Goal: Feedback & Contribution: Leave review/rating

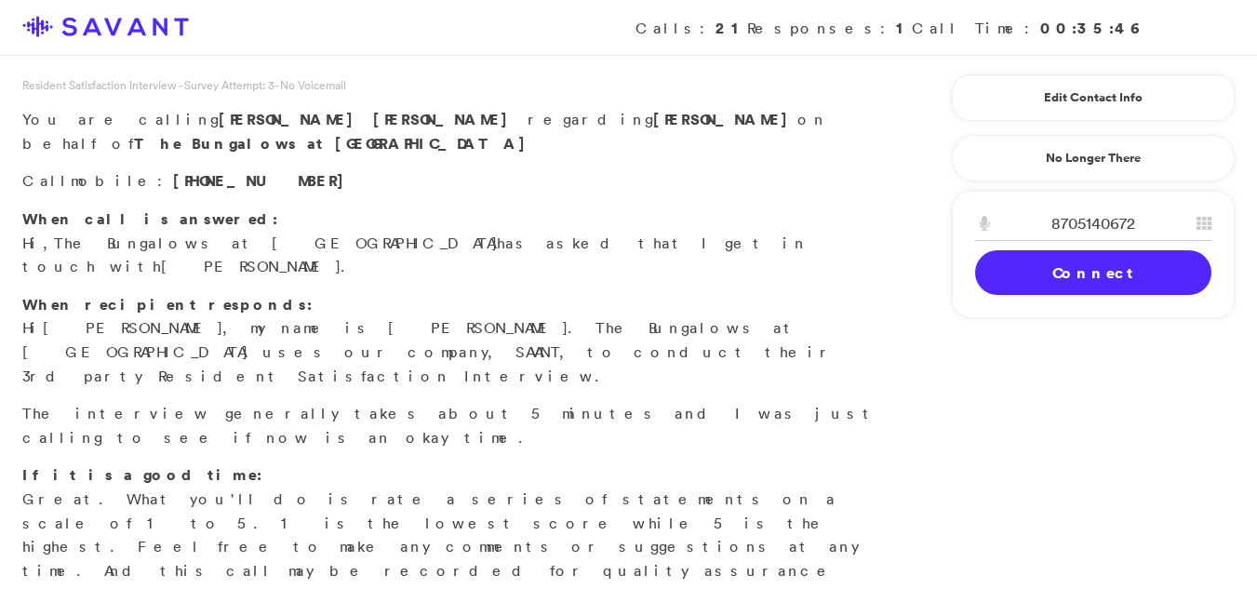
click at [1134, 272] on link "Connect" at bounding box center [1093, 272] width 236 height 45
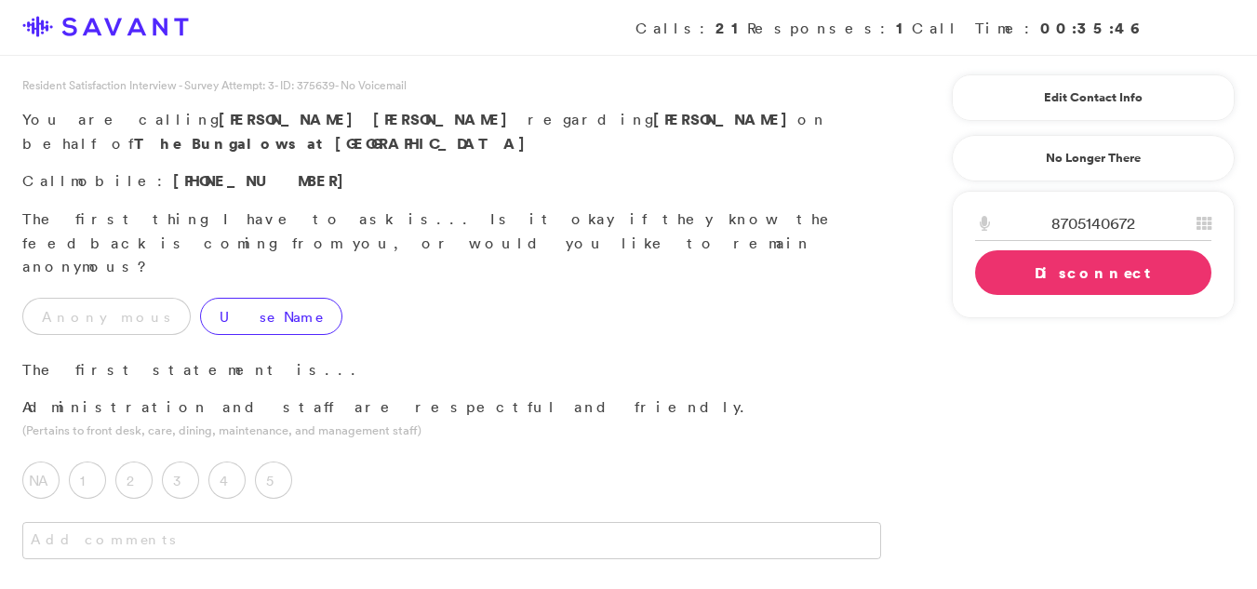
click at [200, 298] on label "Use Name" at bounding box center [271, 316] width 142 height 37
click at [273, 461] on label "5" at bounding box center [273, 479] width 37 height 37
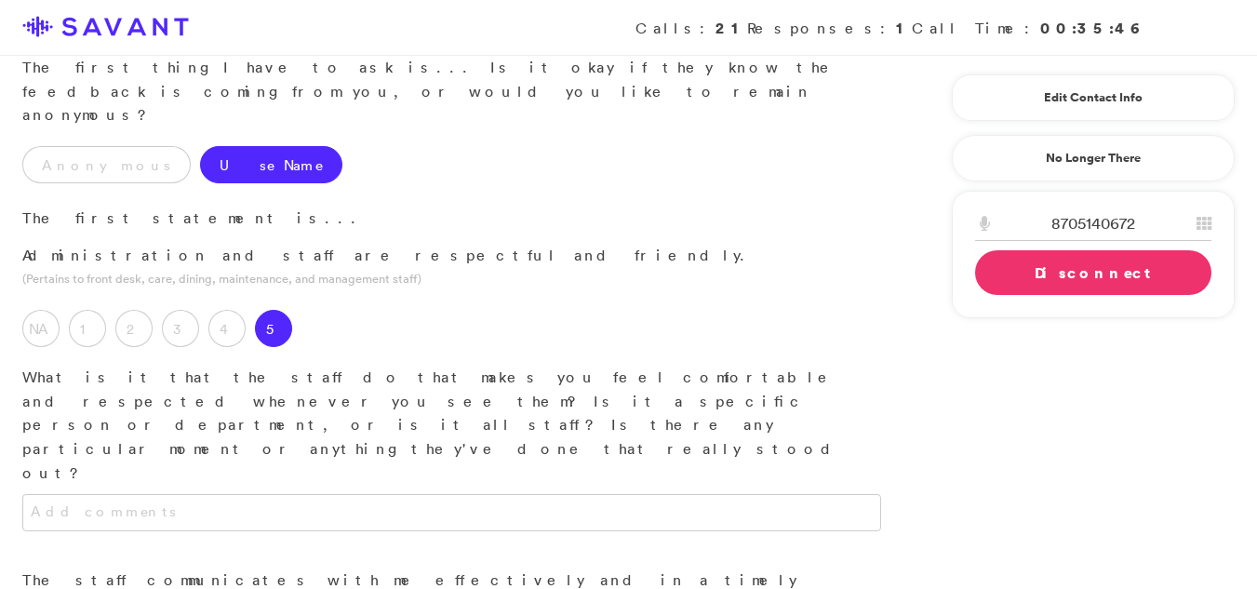
scroll to position [213, 0]
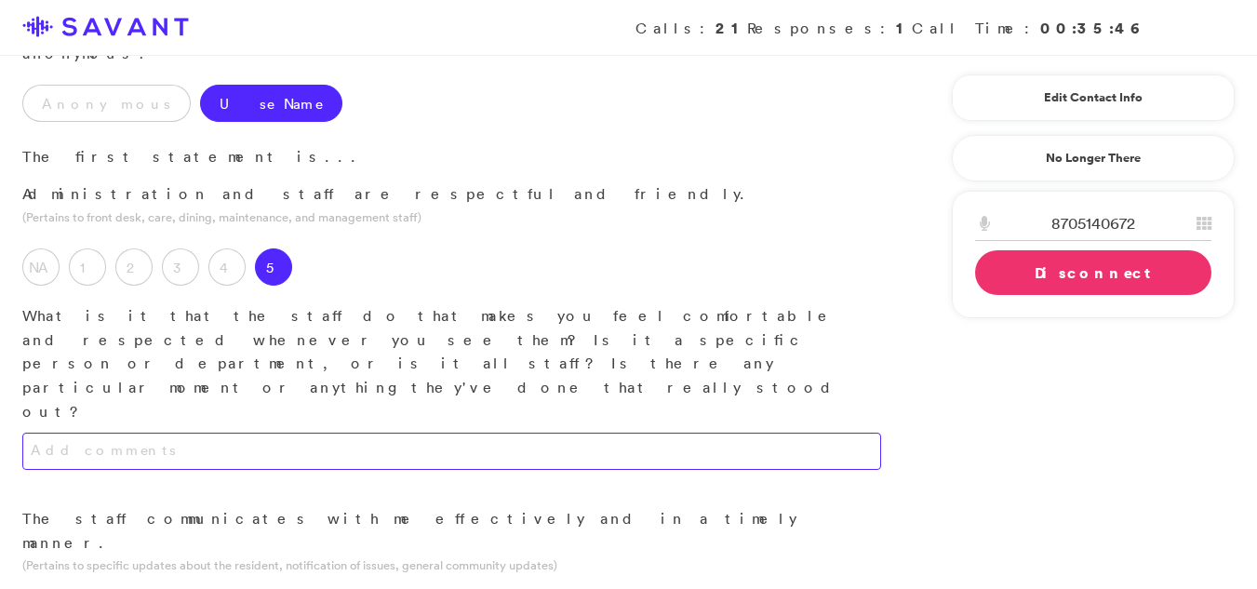
click at [711, 433] on textarea at bounding box center [451, 451] width 859 height 37
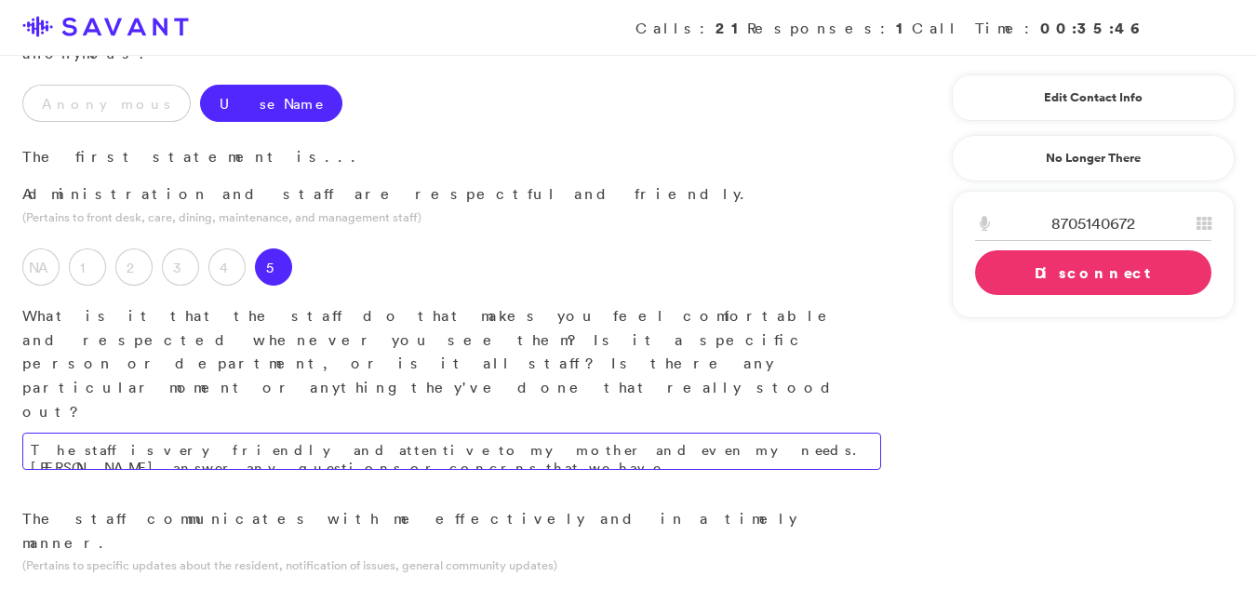
click at [827, 433] on textarea "The staff is very friendly and attentive to my mother and even my needs. [PERSO…" at bounding box center [451, 451] width 859 height 37
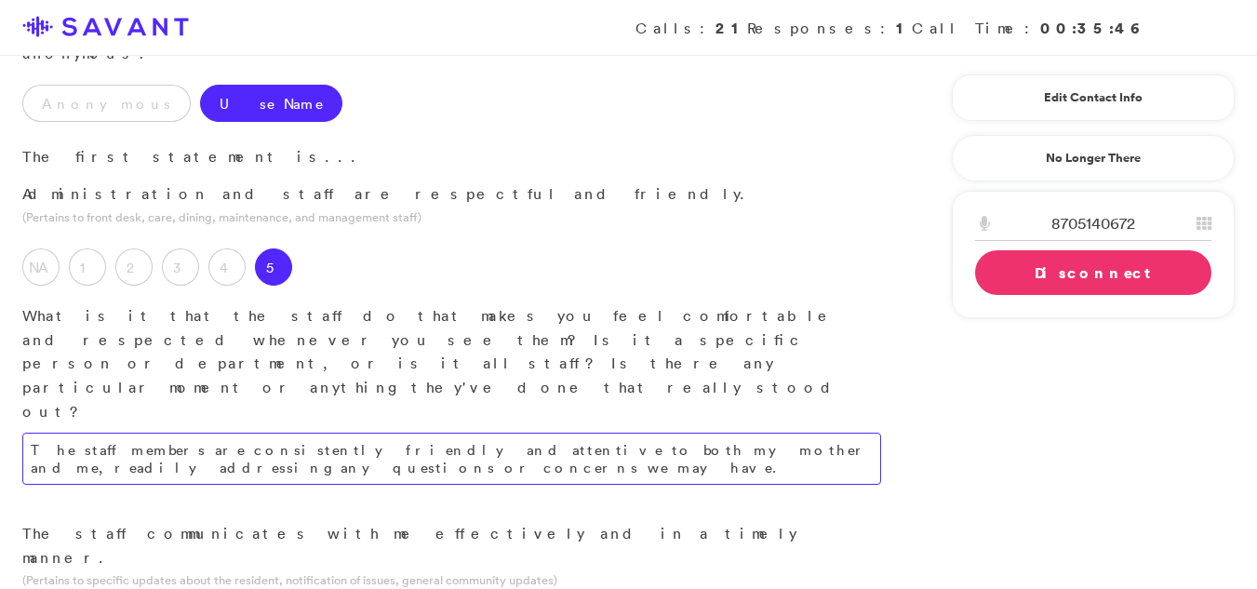
type textarea "The staff members are consistently friendly and attentive to both my mother and…"
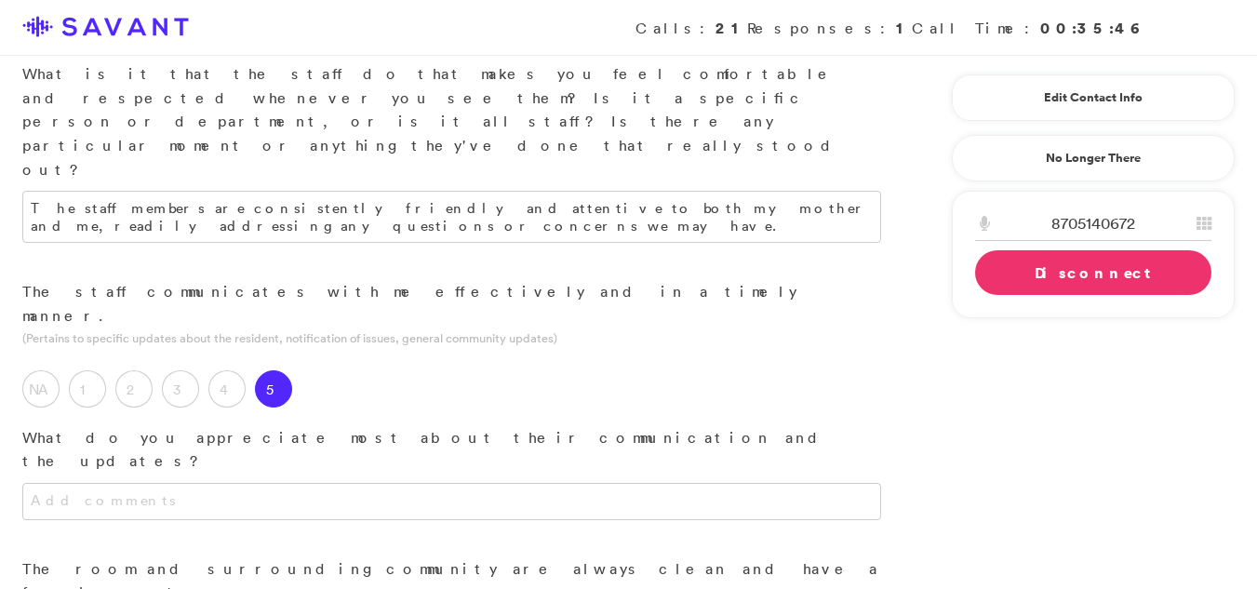
scroll to position [482, 0]
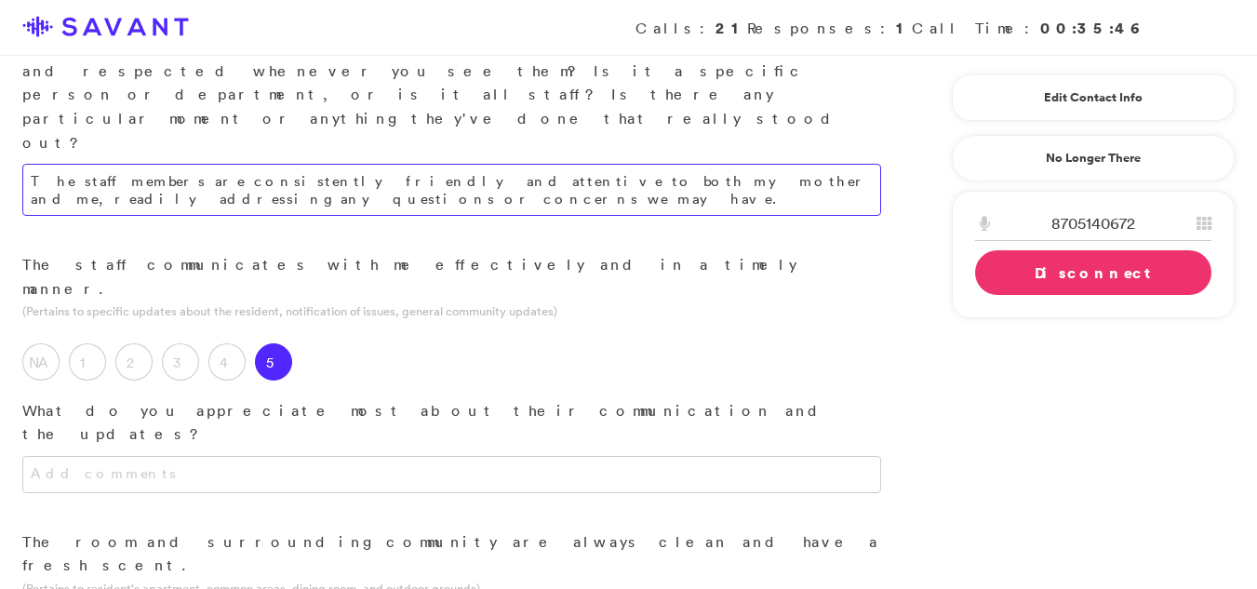
drag, startPoint x: 708, startPoint y: 102, endPoint x: 577, endPoint y: 56, distance: 139.2
click at [577, 164] on div "The staff members are consistently friendly and attentive to both my mother and…" at bounding box center [451, 208] width 903 height 89
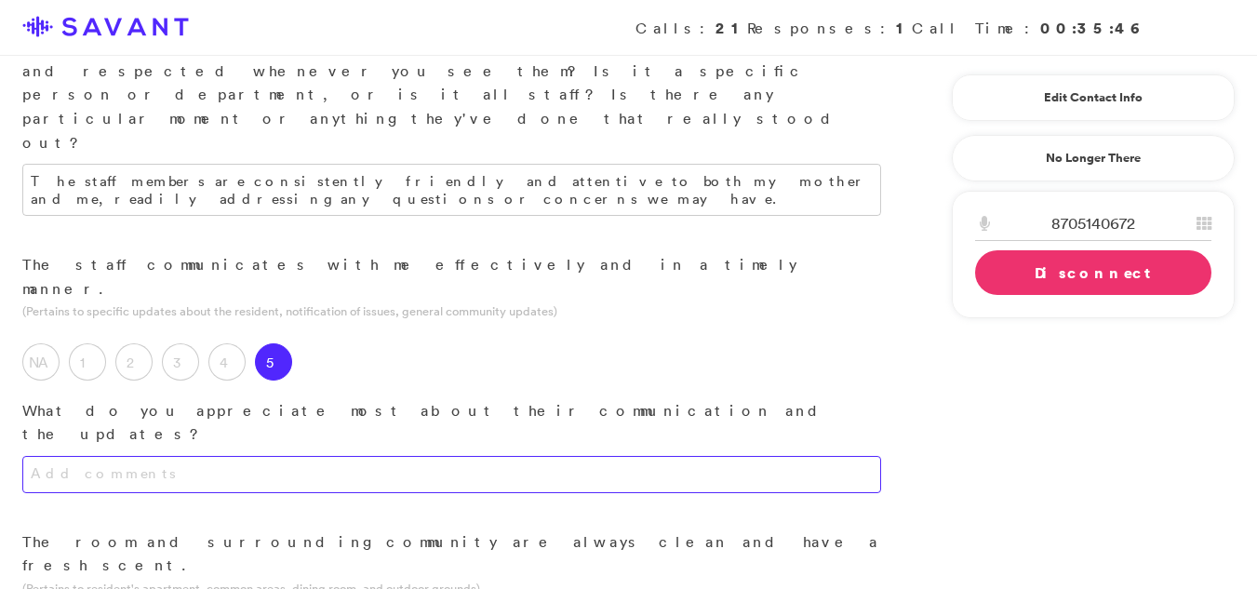
click at [549, 456] on textarea at bounding box center [451, 474] width 859 height 37
click at [485, 456] on textarea "I apprteciate that they are prompt and call us in a timely manner." at bounding box center [451, 474] width 859 height 37
type textarea "I appreciate their prompt and timely communication."
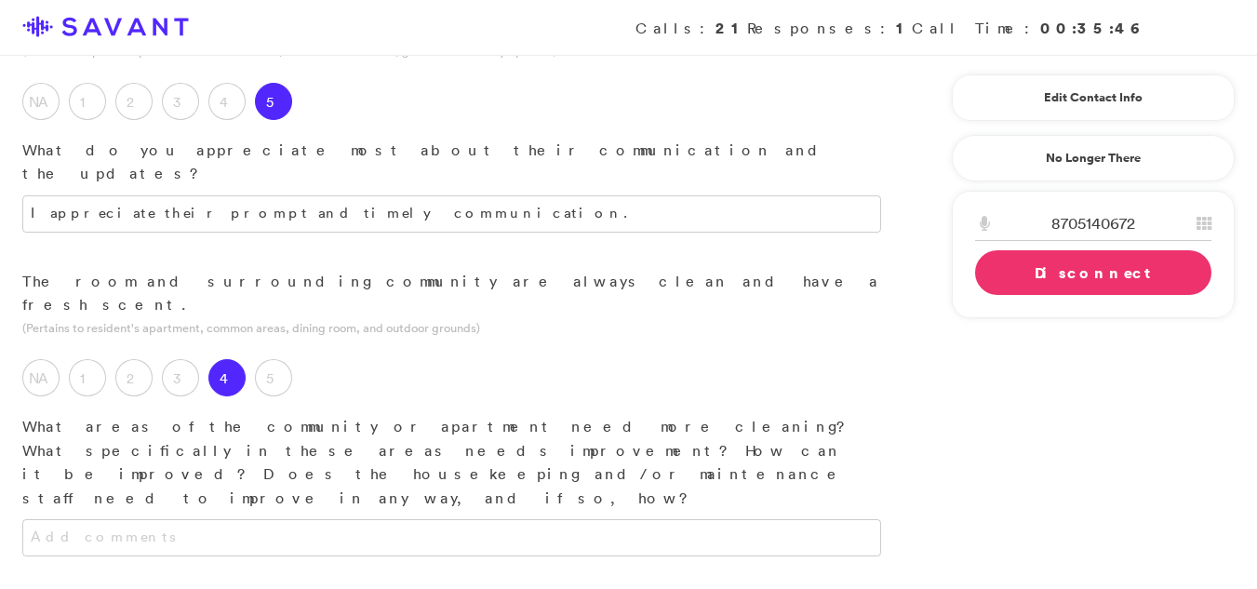
scroll to position [769, 0]
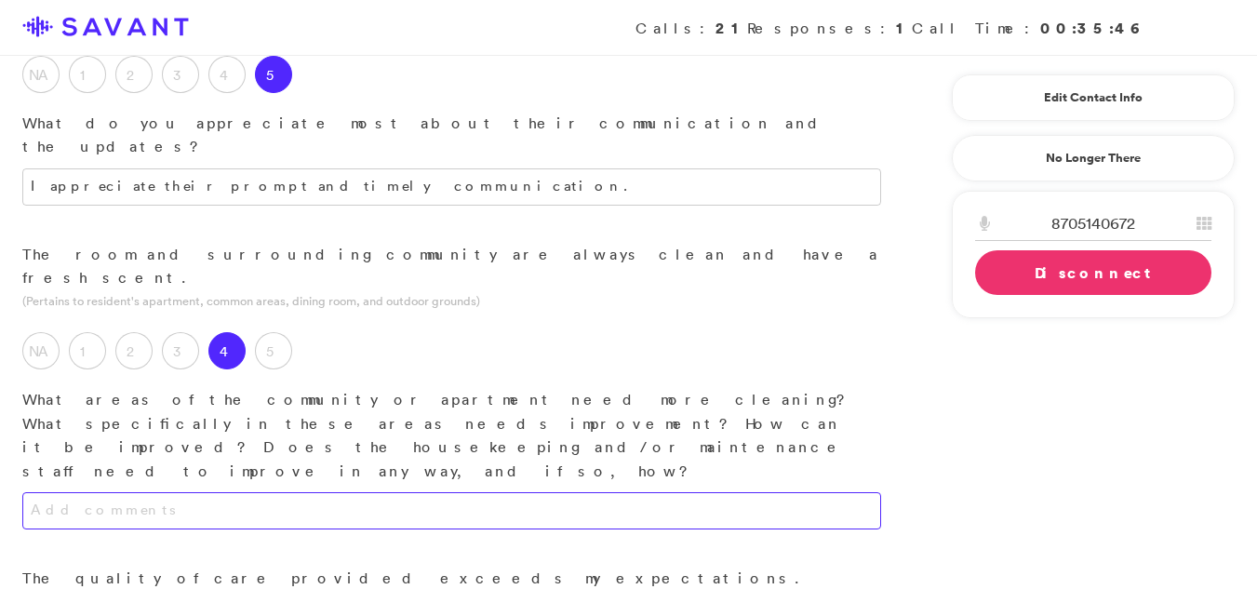
click at [558, 492] on textarea at bounding box center [451, 510] width 859 height 37
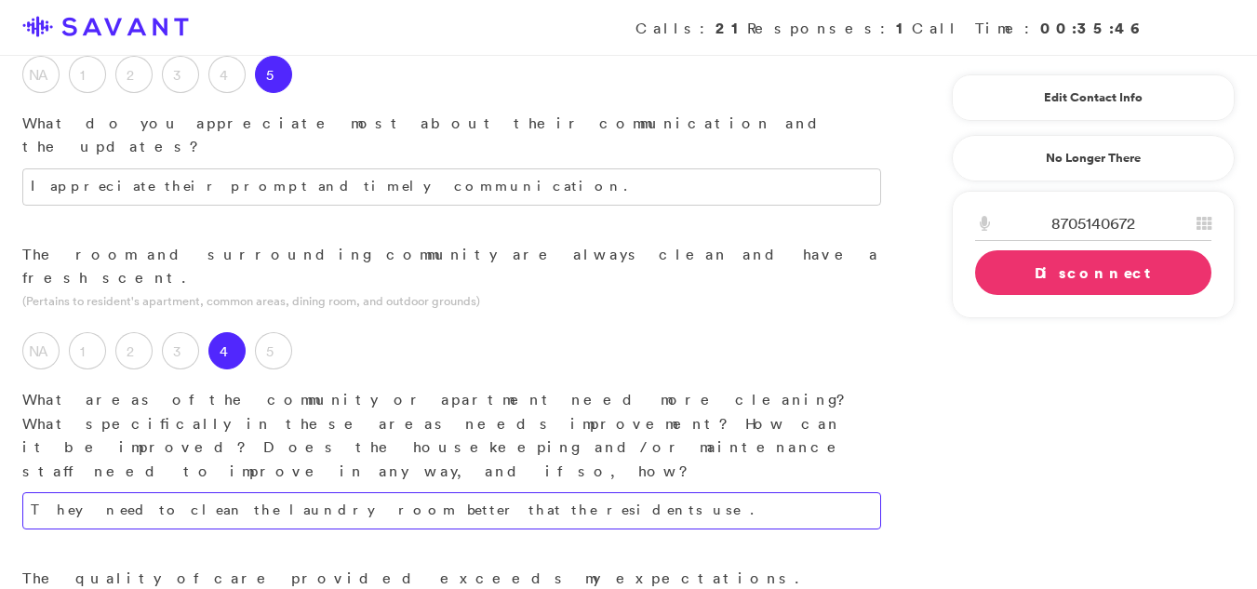
click at [475, 492] on textarea "They need to clean the laundry room better that the residents use ." at bounding box center [451, 510] width 859 height 37
type textarea "They need to clean the laundry room that residents use better."
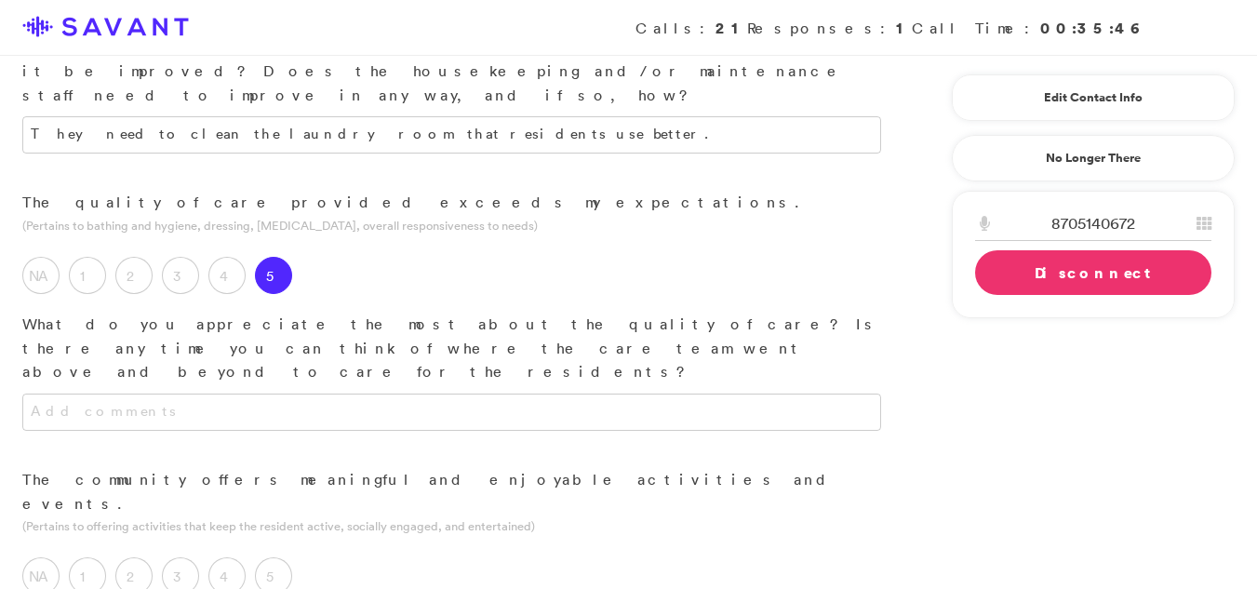
scroll to position [1191, 0]
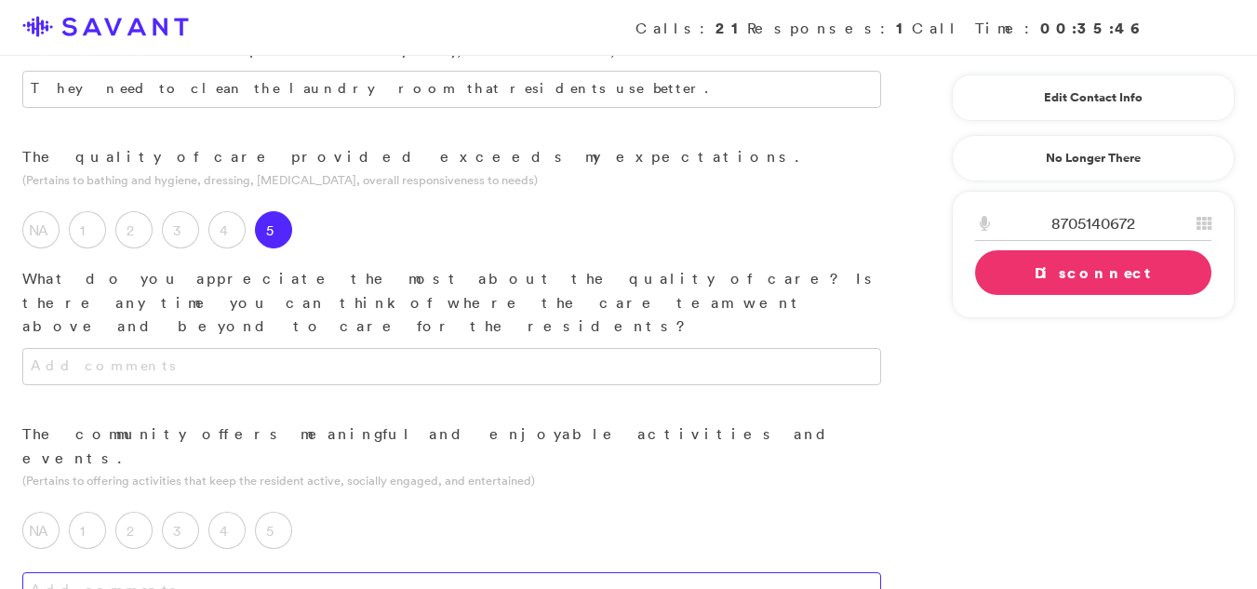
click at [457, 572] on textarea at bounding box center [451, 590] width 859 height 37
click at [250, 572] on textarea at bounding box center [451, 590] width 859 height 37
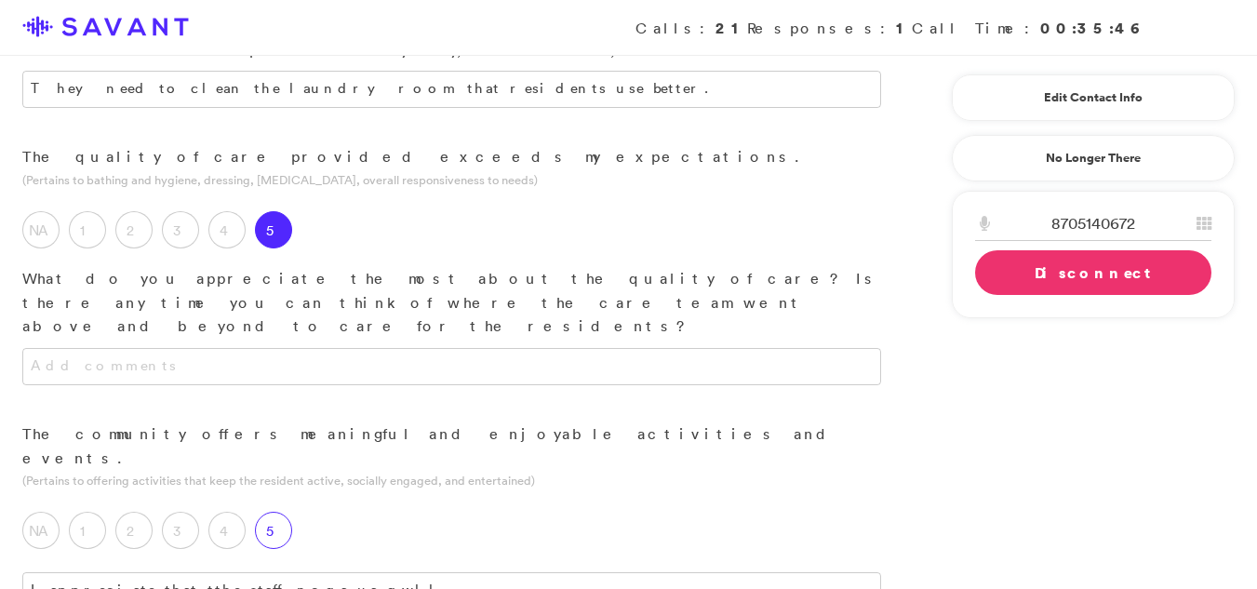
click at [280, 512] on label "5" at bounding box center [273, 530] width 37 height 37
type textarea "I appreciate that the staff communicates effectively."
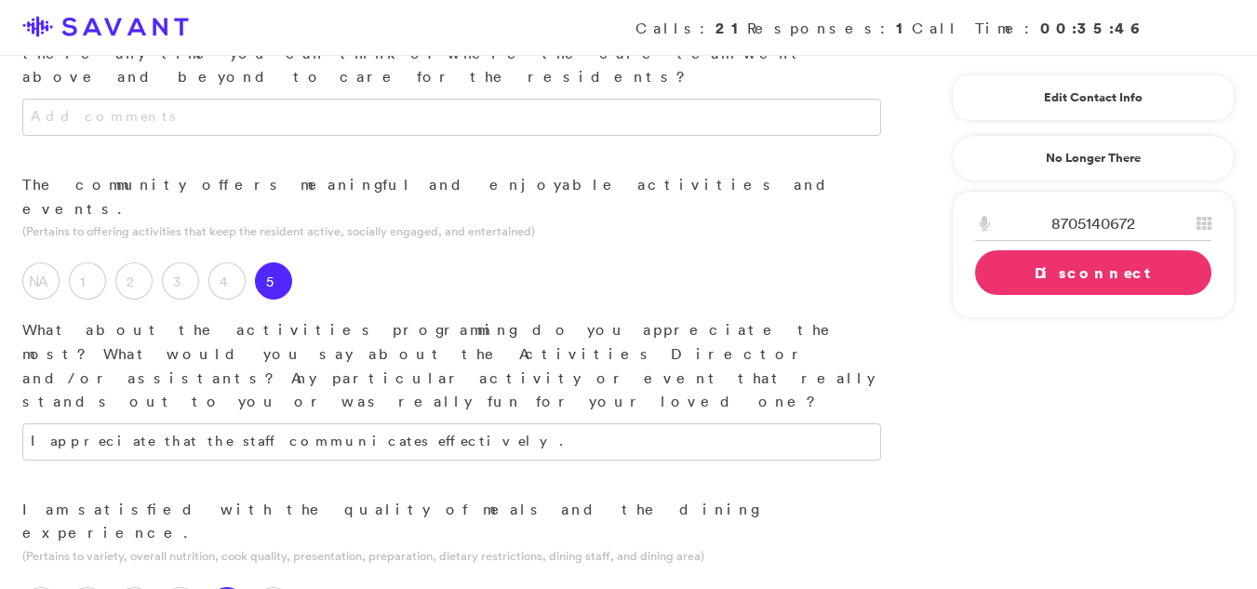
scroll to position [1518, 0]
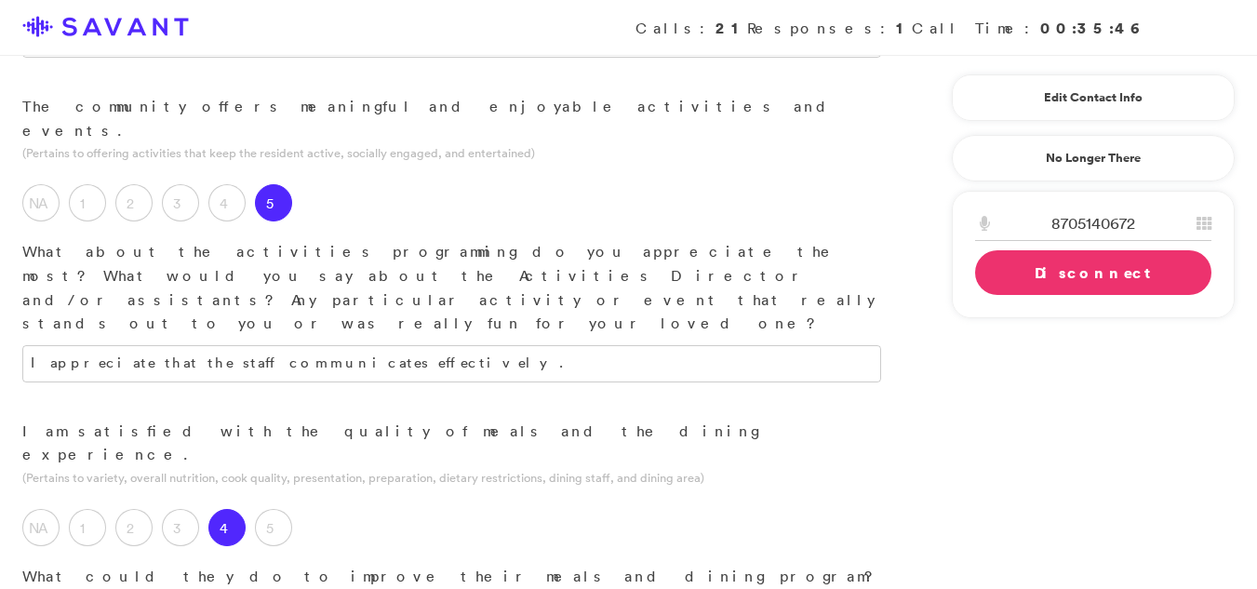
type textarea "Im happy that they have different choices when it comes to the meals."
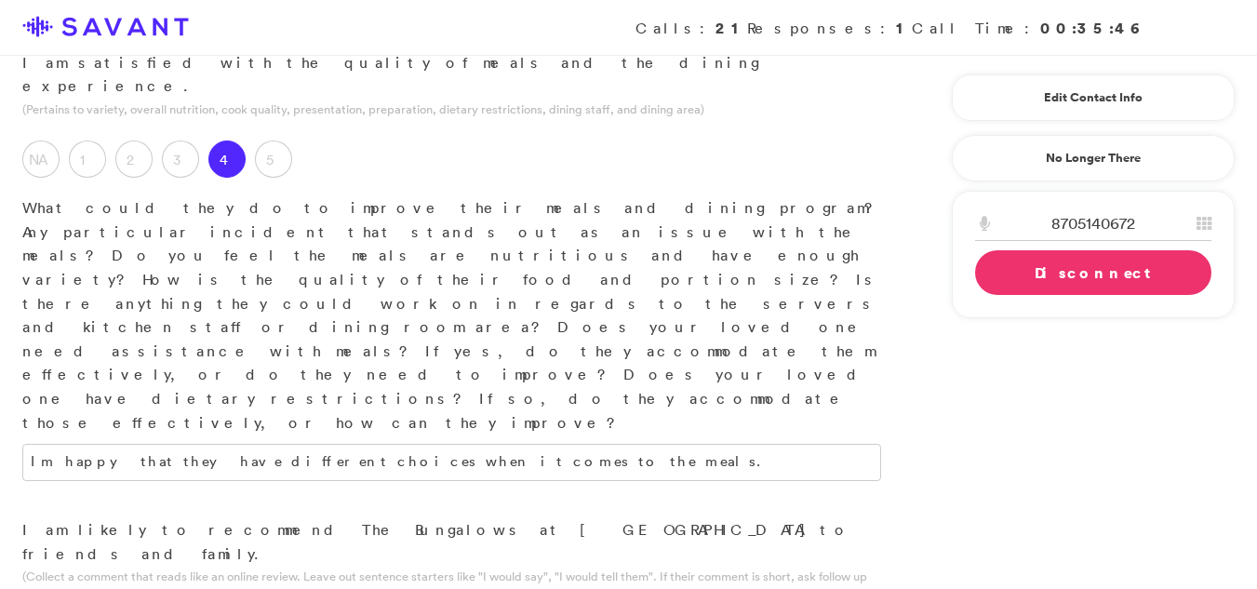
scroll to position [1906, 0]
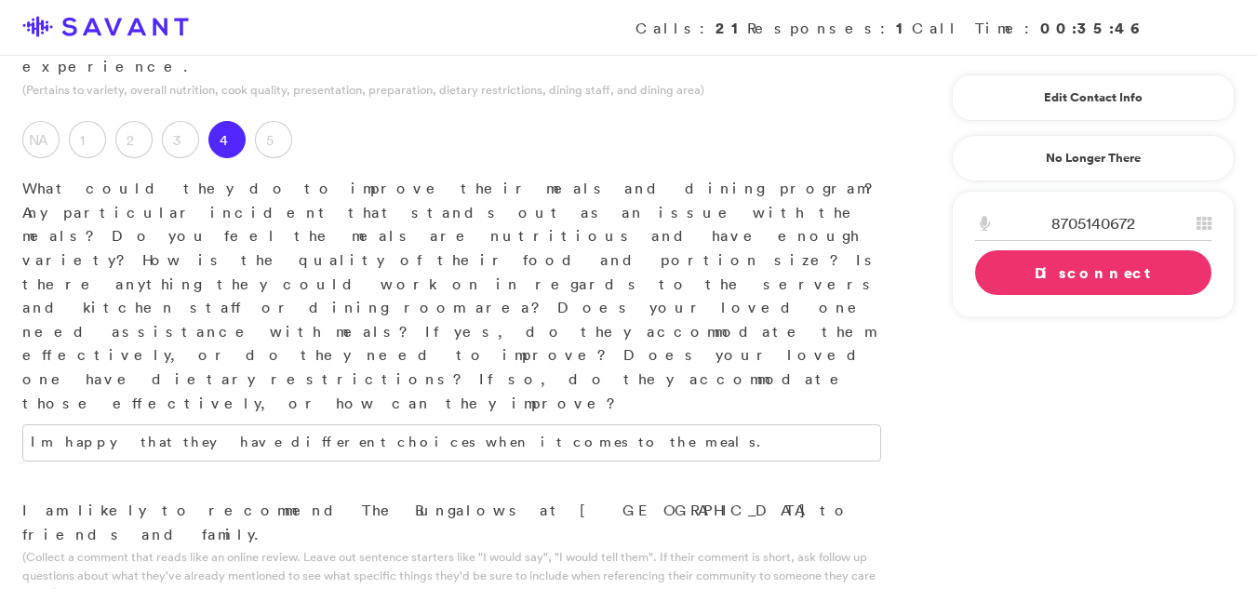
type textarea "The community ha"
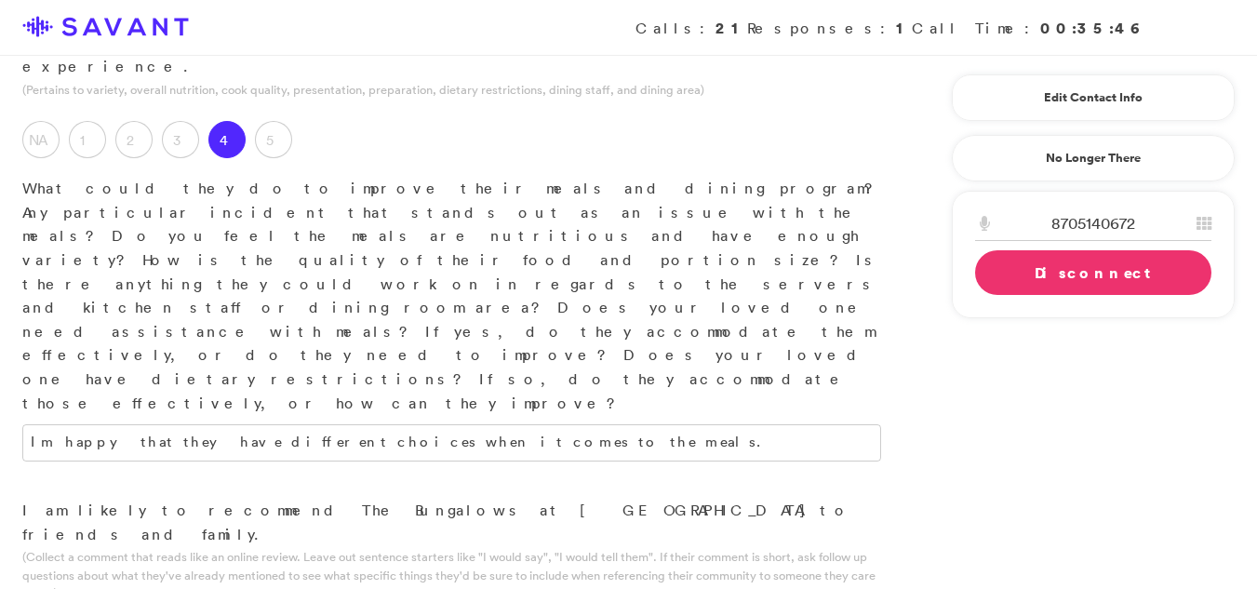
drag, startPoint x: 857, startPoint y: 333, endPoint x: 847, endPoint y: 332, distance: 10.3
drag, startPoint x: 847, startPoint y: 332, endPoint x: 829, endPoint y: 335, distance: 17.9
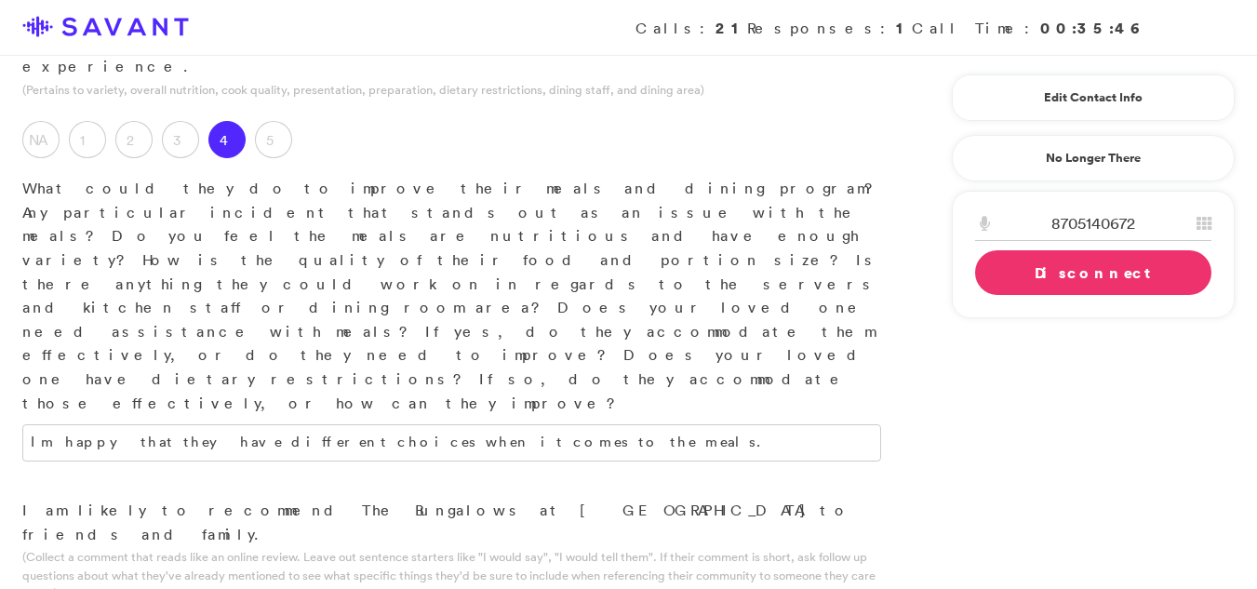
type textarea "I like how the staff and the adminstrators all help care fro the resdients. No …"
click at [1027, 267] on link "Disconnect" at bounding box center [1093, 272] width 236 height 45
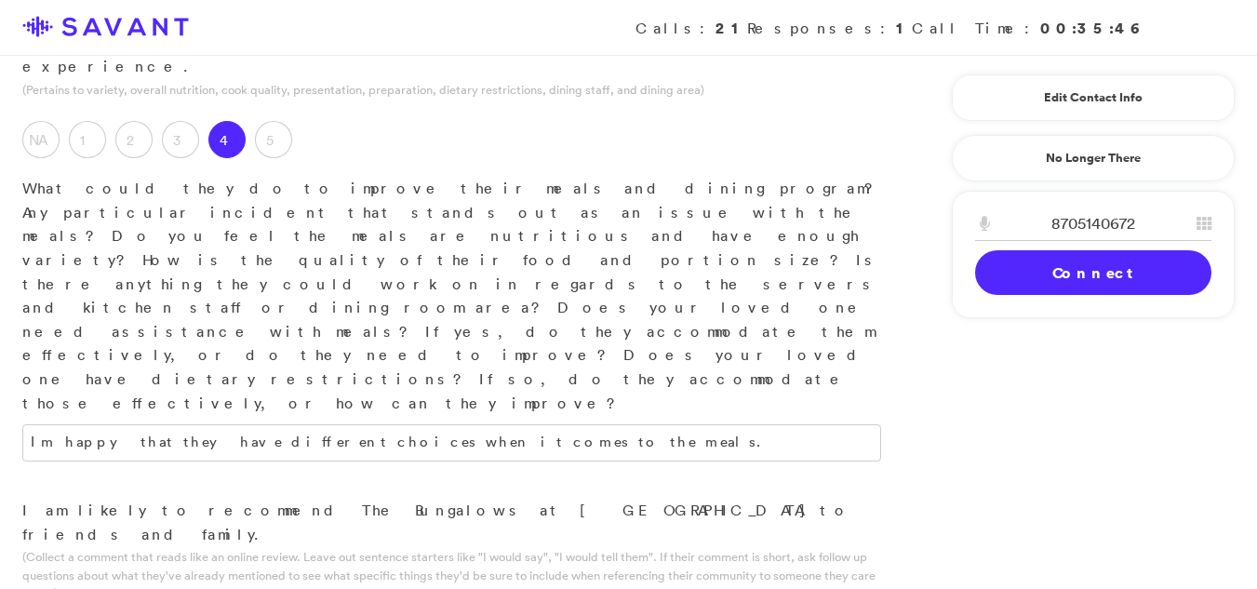
type textarea "The resident laundry room requires improved cleaning."
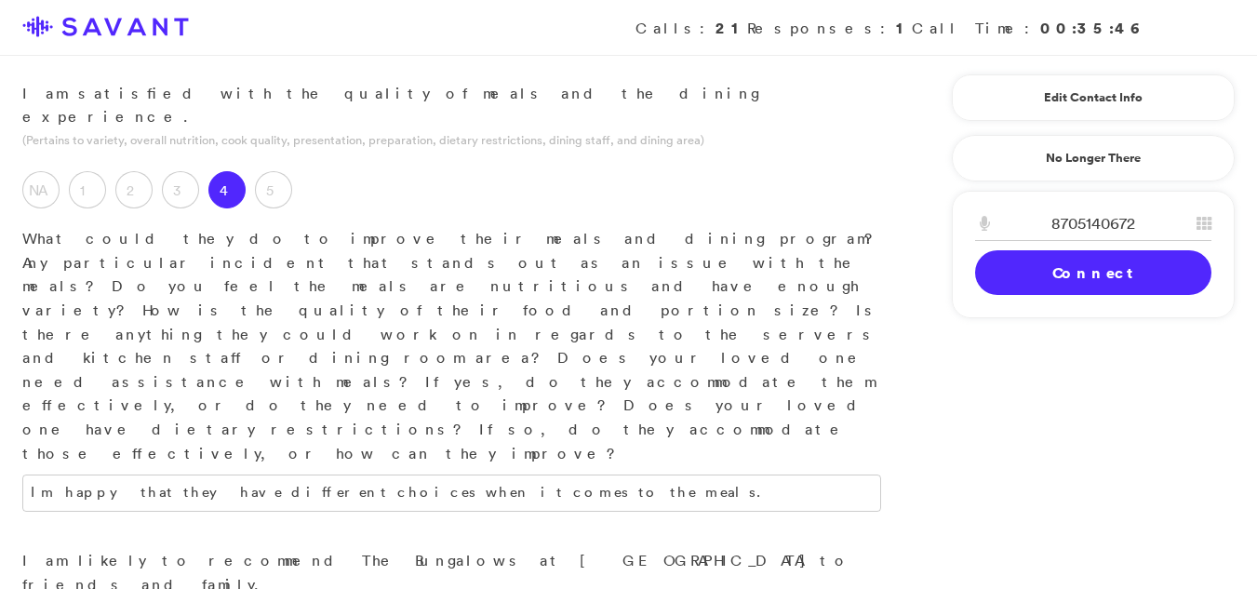
scroll to position [1900, 0]
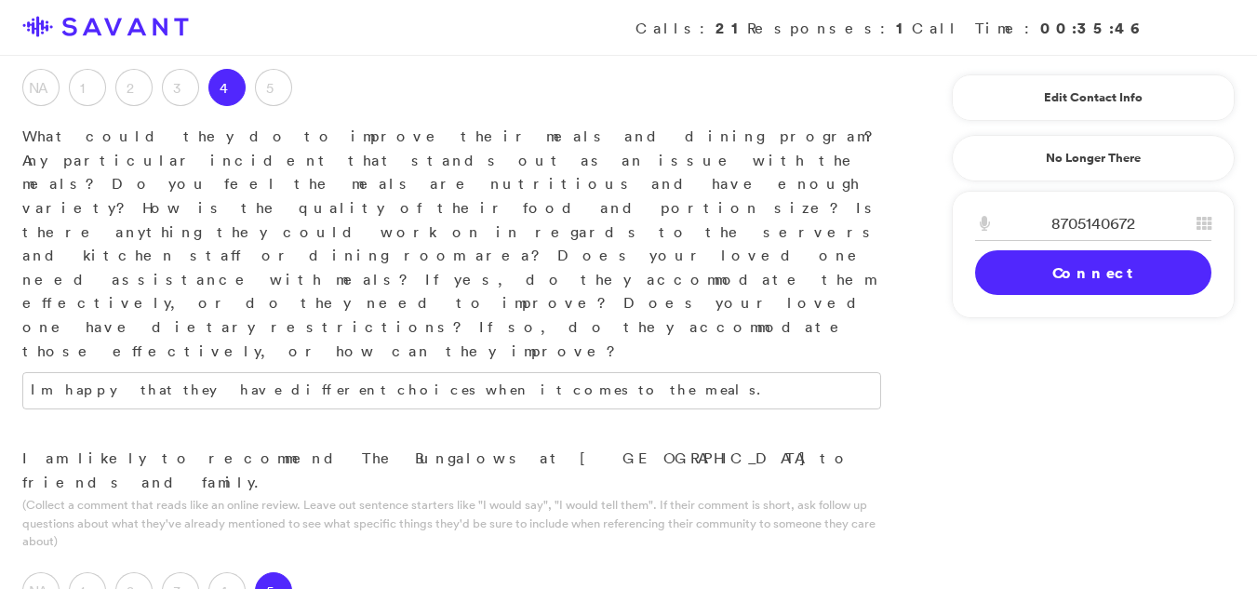
scroll to position [1959, 0]
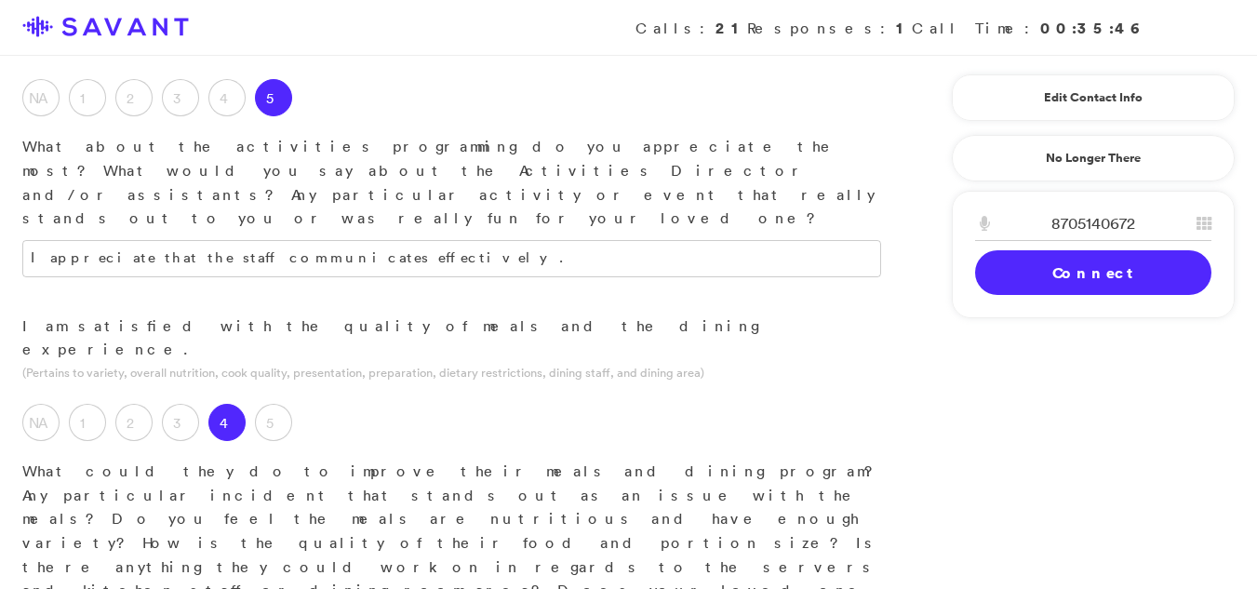
scroll to position [1574, 0]
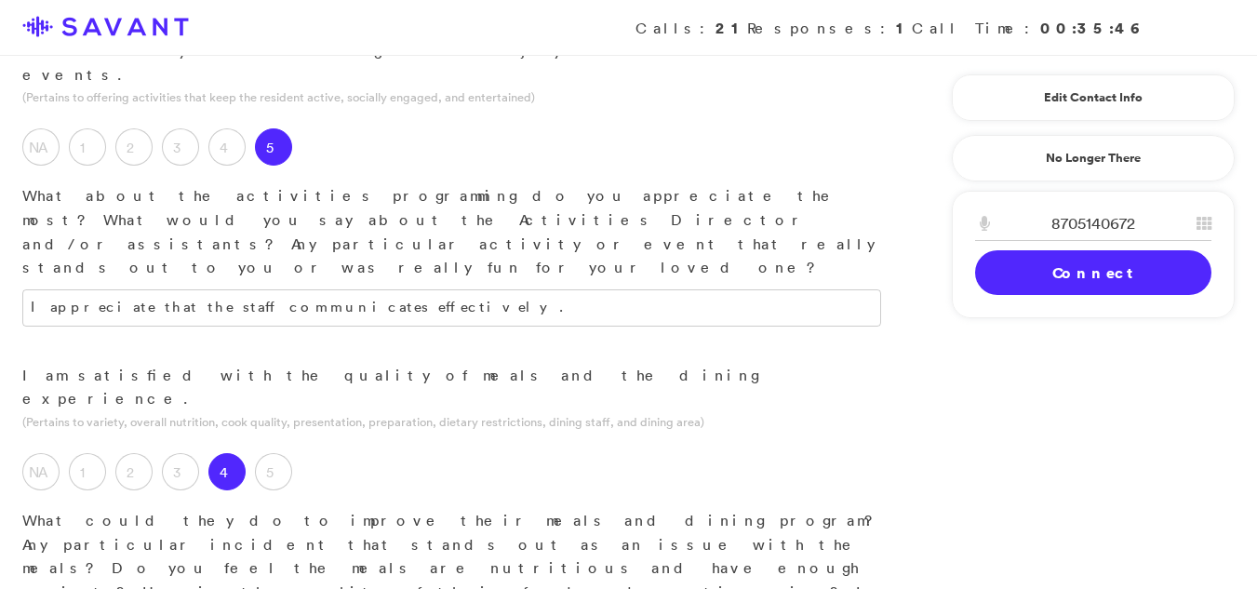
type textarea "I appreciate that both the staff and administrators actively participate in res…"
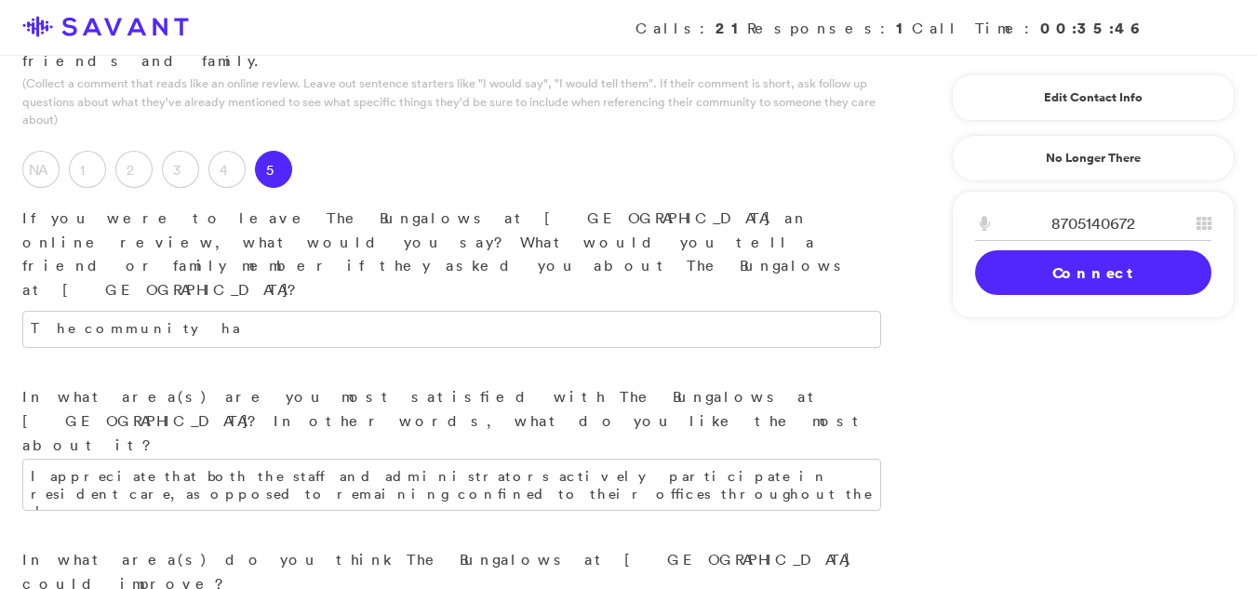
scroll to position [2393, 0]
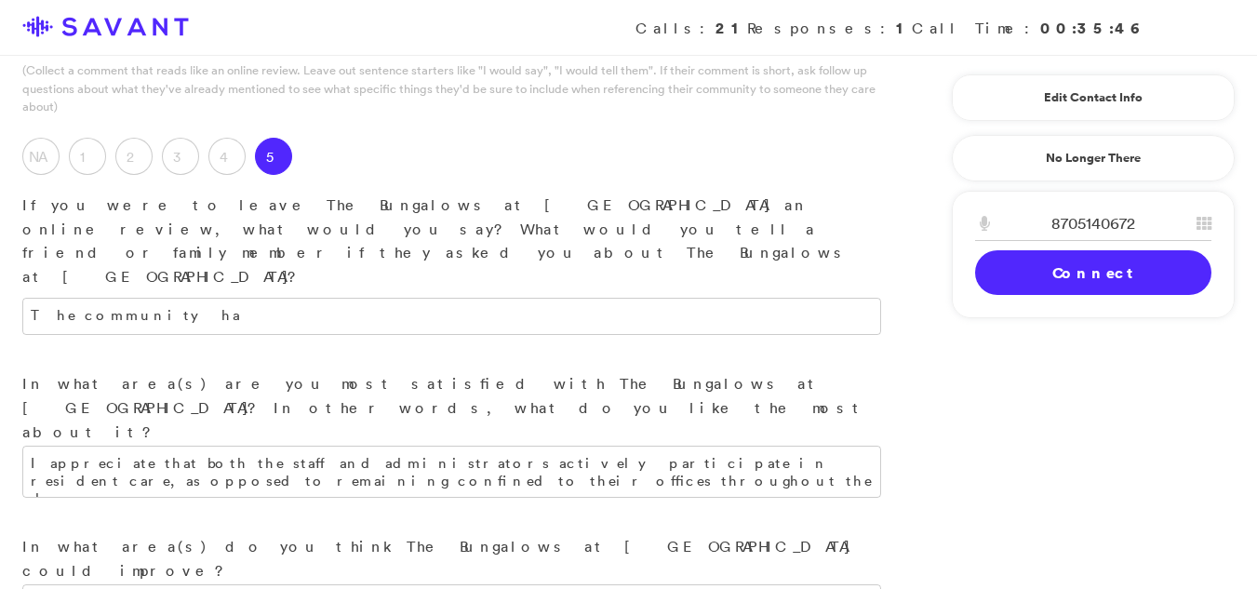
type textarea "I am pleased with the variety of meal options available."
